Goal: Find specific page/section: Find specific page/section

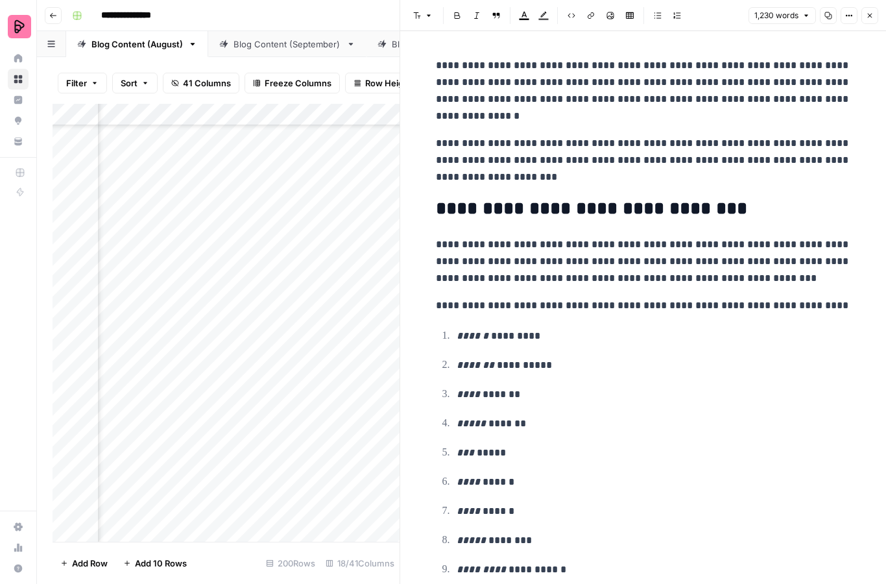
click at [868, 22] on button "Close" at bounding box center [870, 15] width 17 height 17
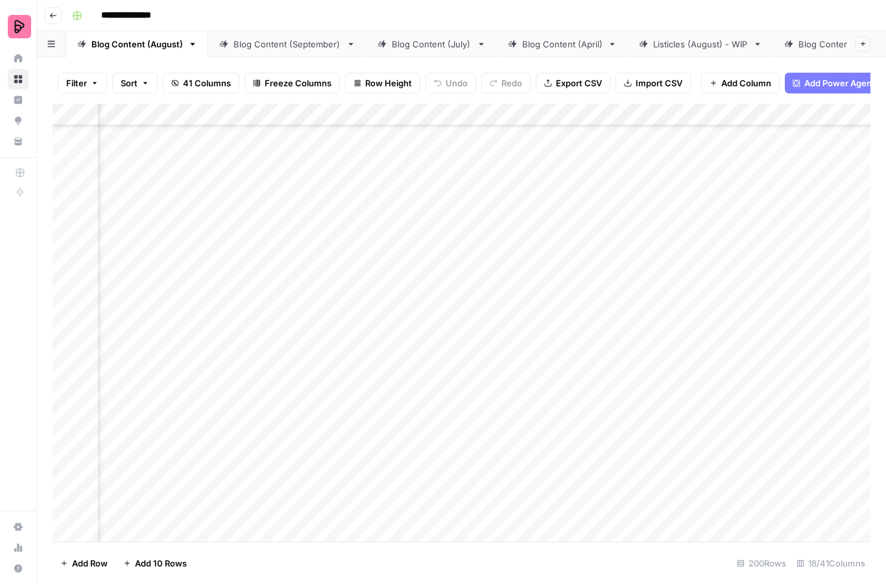
scroll to position [6270, 284]
click at [293, 53] on link "Blog Content (September)" at bounding box center [287, 44] width 158 height 26
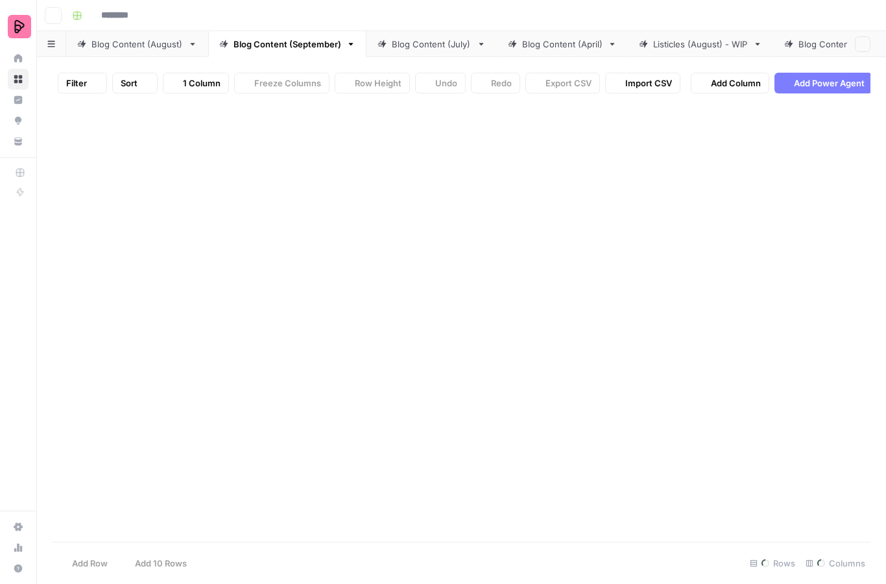
type input "**********"
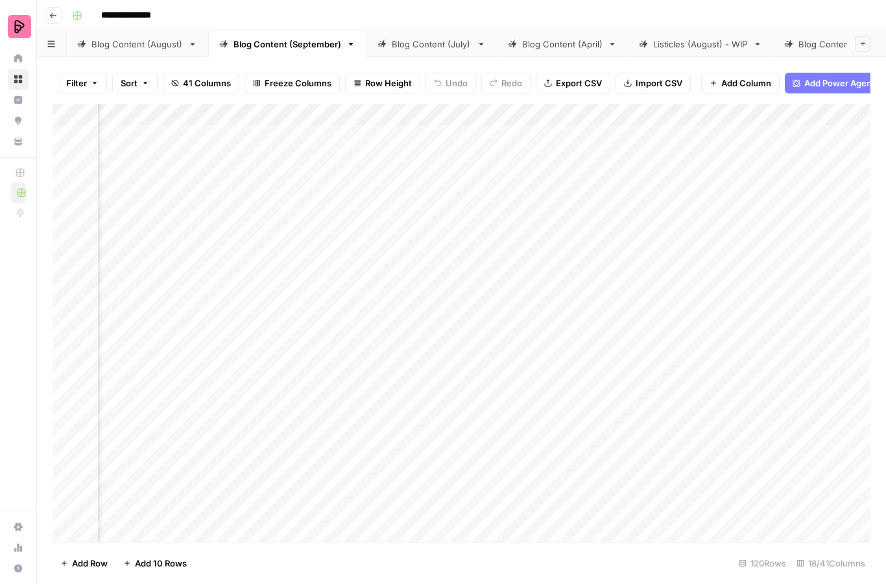
scroll to position [0, 232]
click at [299, 46] on div "Blog Content (September)" at bounding box center [288, 44] width 108 height 13
